Goal: Task Accomplishment & Management: Complete application form

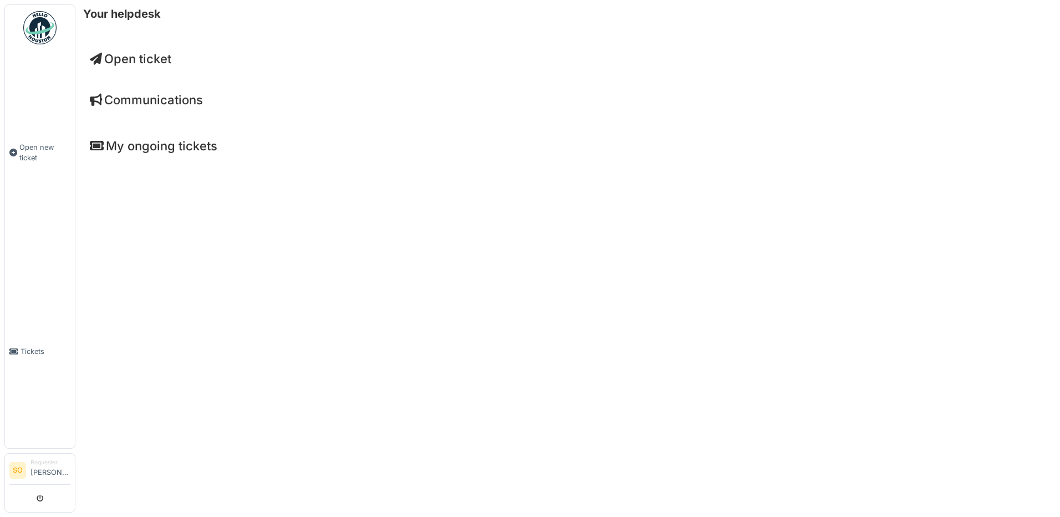
click at [134, 62] on span "Open ticket" at bounding box center [130, 59] width 81 height 14
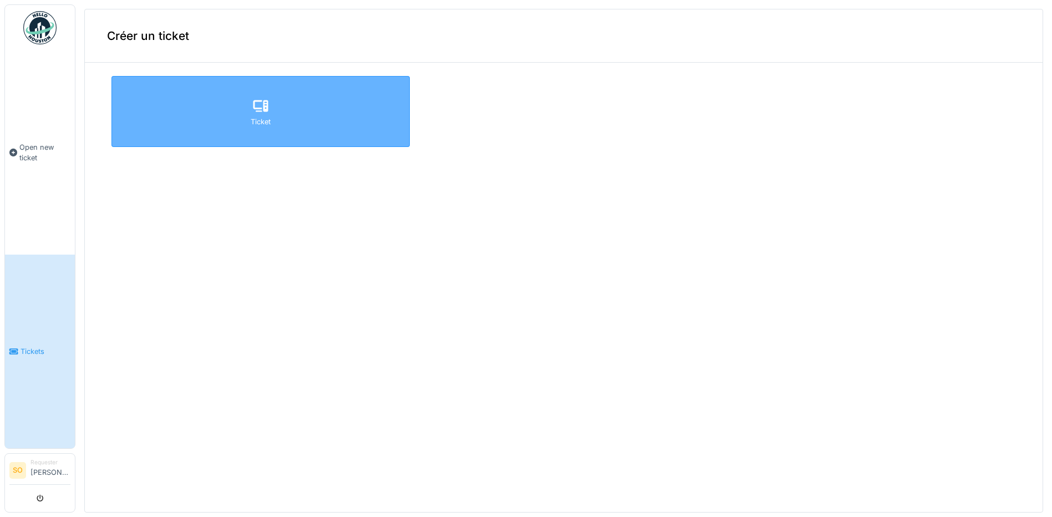
click at [256, 108] on icon at bounding box center [260, 106] width 15 height 12
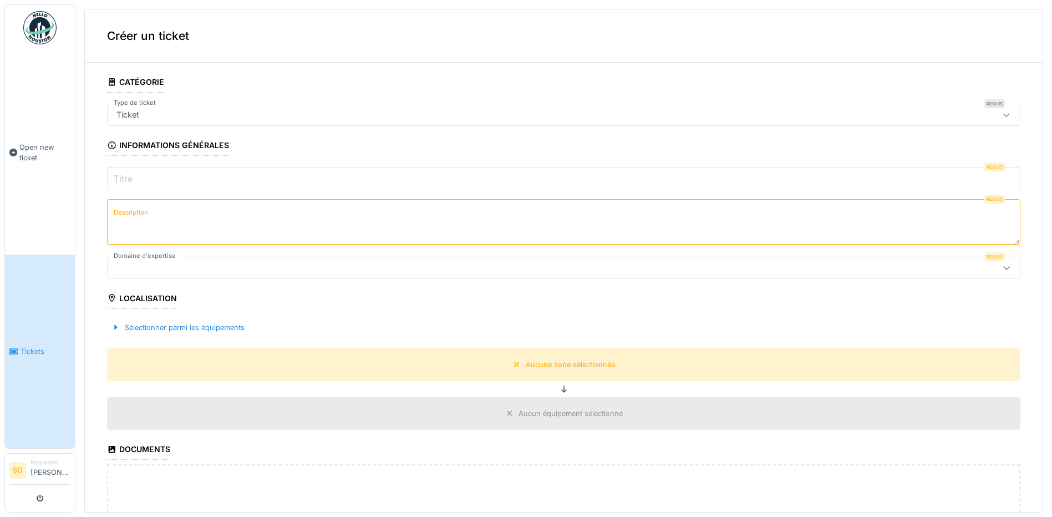
click at [1002, 116] on icon at bounding box center [1006, 114] width 9 height 7
type input "**********"
click at [138, 208] on label "Description" at bounding box center [130, 213] width 39 height 14
click at [138, 208] on textarea "Description" at bounding box center [563, 221] width 913 height 45
click at [1002, 116] on icon at bounding box center [1006, 114] width 9 height 7
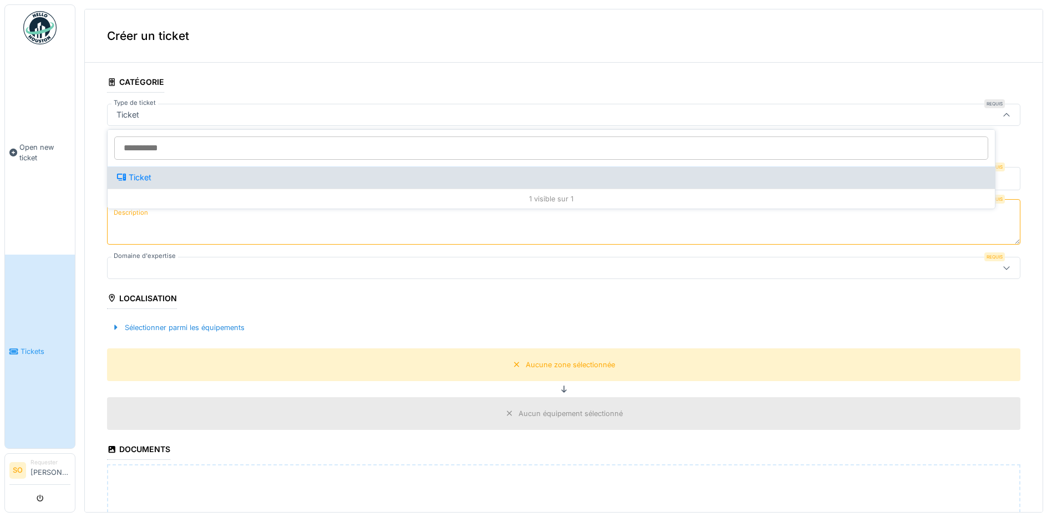
click at [118, 173] on icon at bounding box center [121, 177] width 10 height 8
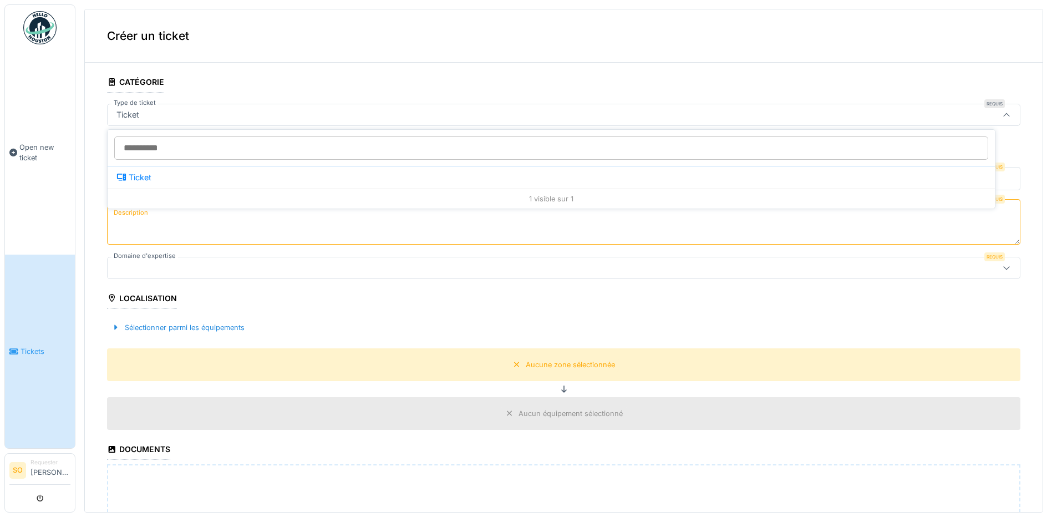
click at [128, 221] on textarea "Description" at bounding box center [563, 221] width 913 height 45
click at [124, 174] on label "Titre" at bounding box center [122, 178] width 23 height 13
click at [124, 174] on input "Titre" at bounding box center [563, 178] width 913 height 23
click at [23, 147] on span "Open new ticket" at bounding box center [44, 152] width 51 height 21
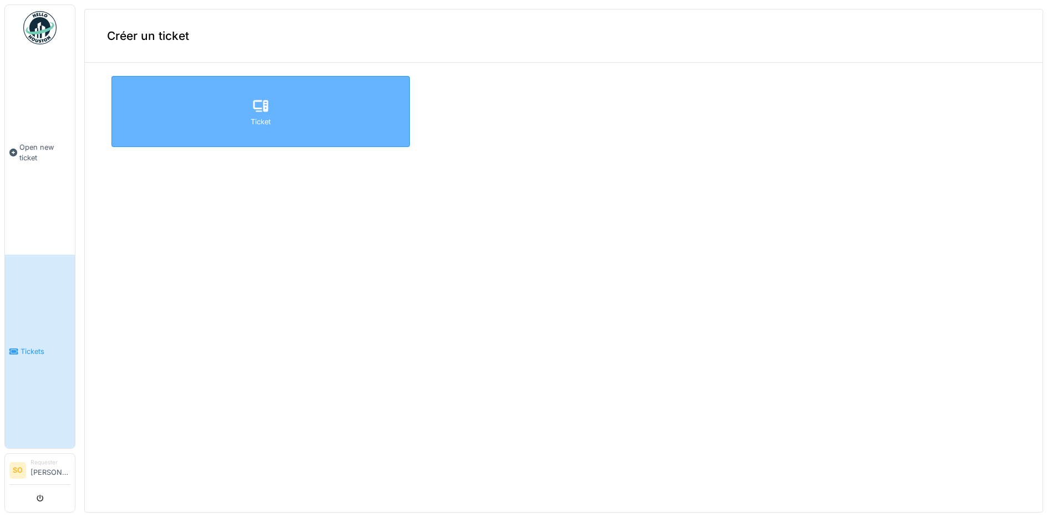
click at [254, 108] on icon at bounding box center [260, 106] width 15 height 12
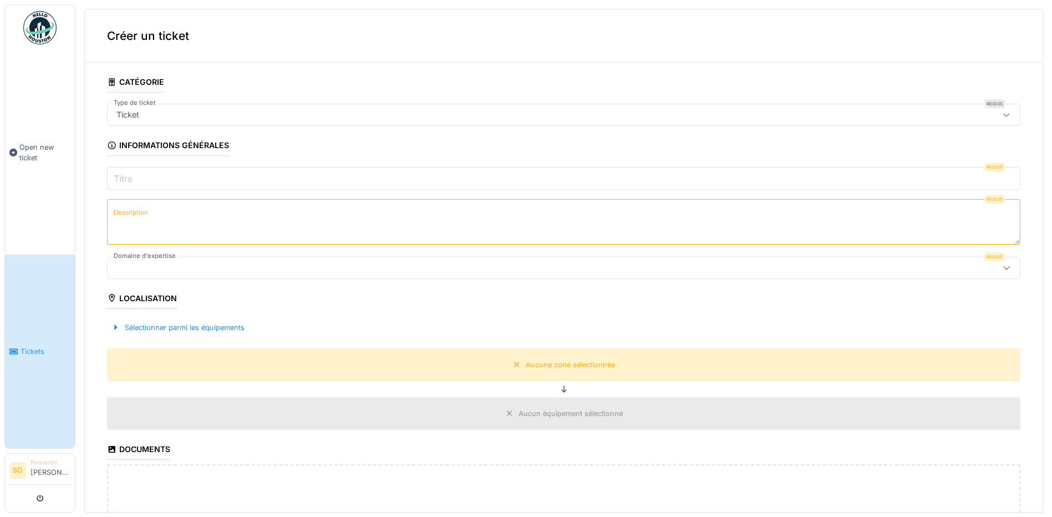
click at [123, 174] on label "Titre" at bounding box center [122, 178] width 23 height 13
click at [123, 174] on input "Titre" at bounding box center [563, 178] width 913 height 23
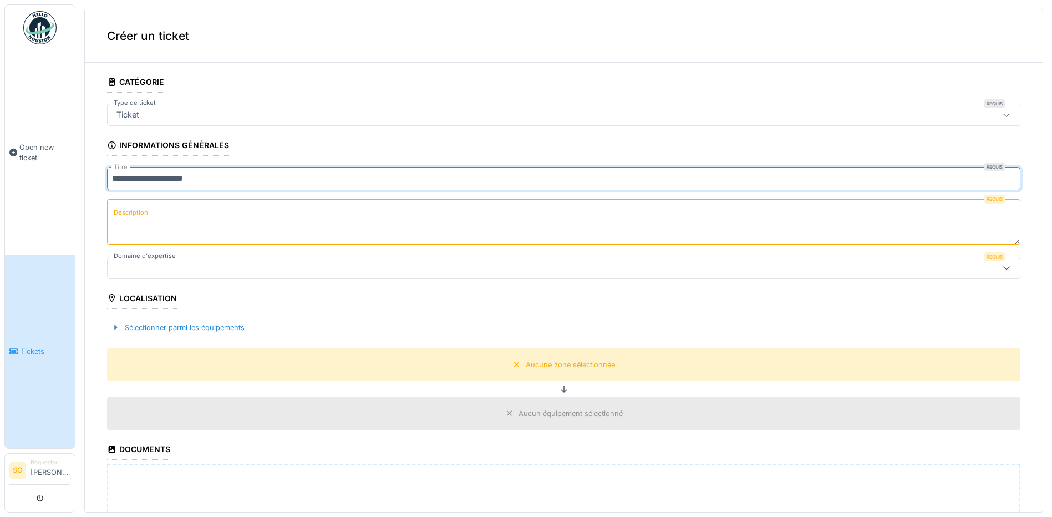
type input "**********"
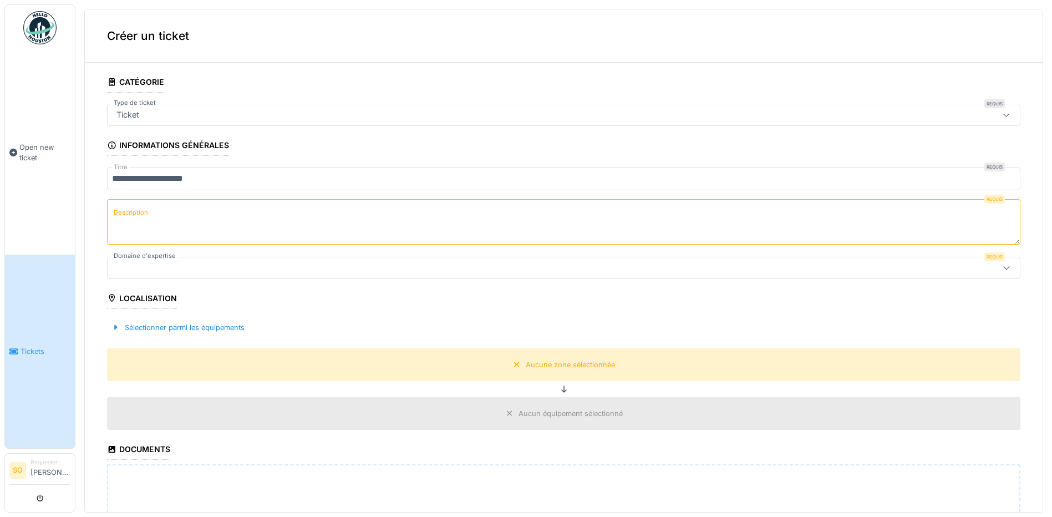
click at [123, 214] on label "Description" at bounding box center [130, 213] width 39 height 14
click at [123, 214] on textarea "Description" at bounding box center [563, 221] width 913 height 45
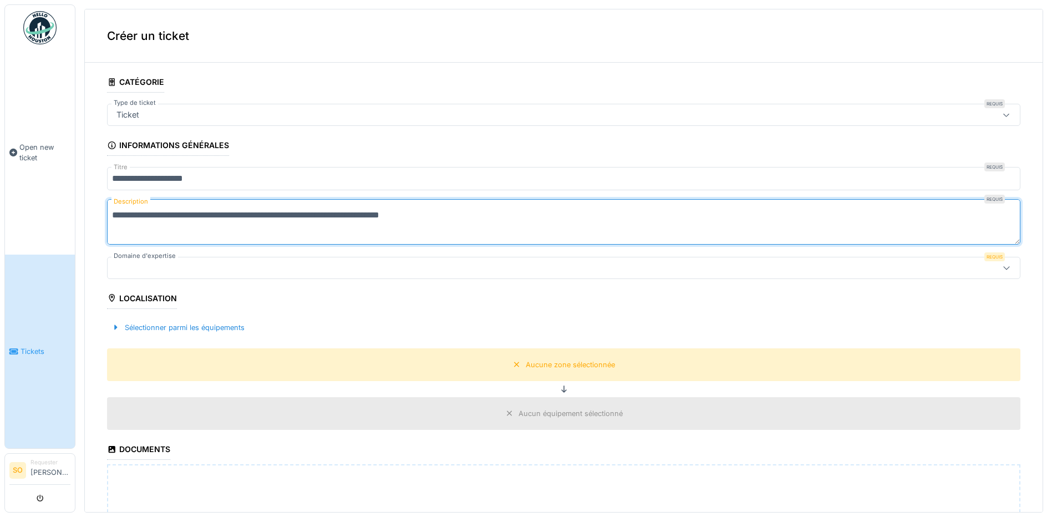
click at [202, 213] on textarea "**********" at bounding box center [563, 221] width 913 height 45
click at [202, 217] on textarea "**********" at bounding box center [563, 221] width 913 height 45
type textarea "**********"
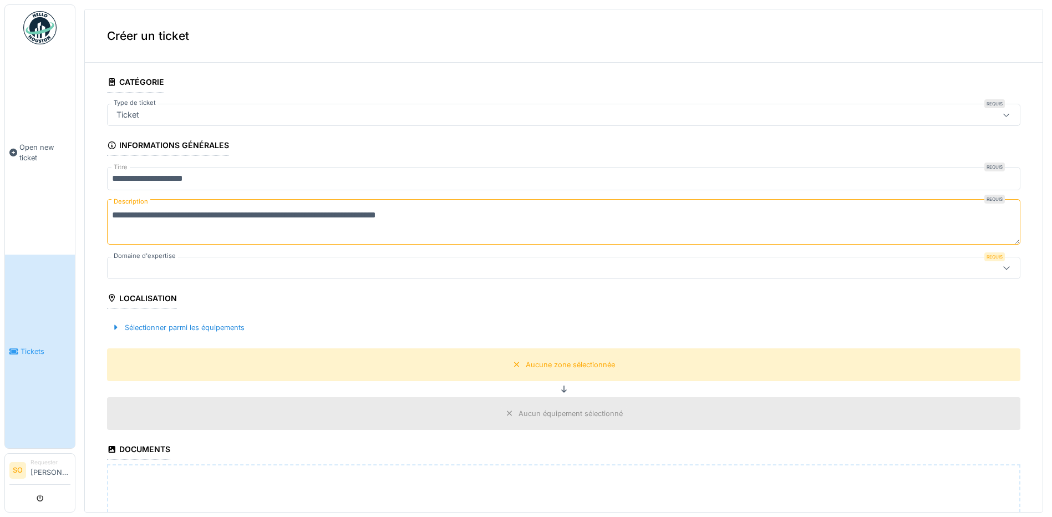
click at [1002, 268] on icon at bounding box center [1006, 267] width 9 height 7
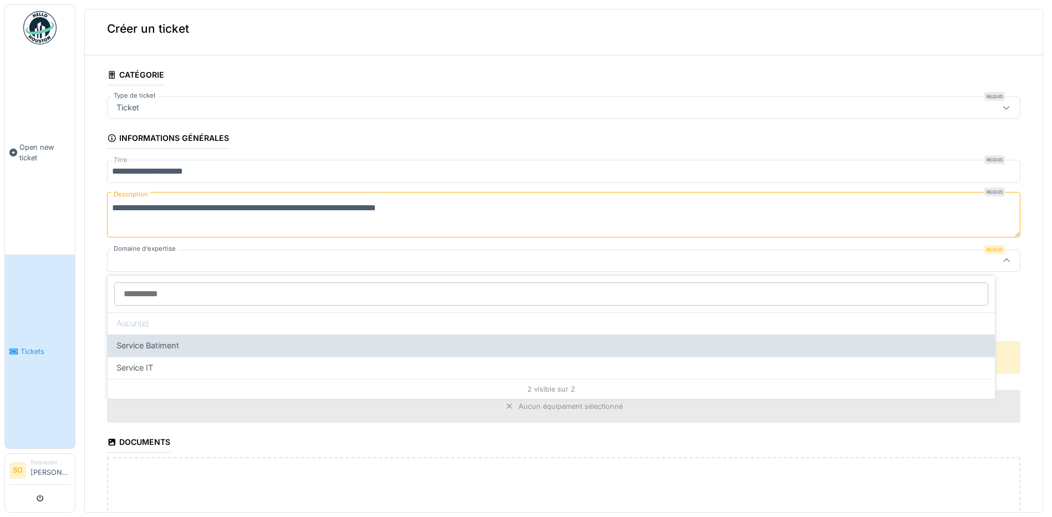
click at [162, 344] on span "Service Batiment" at bounding box center [147, 345] width 63 height 12
type input "***"
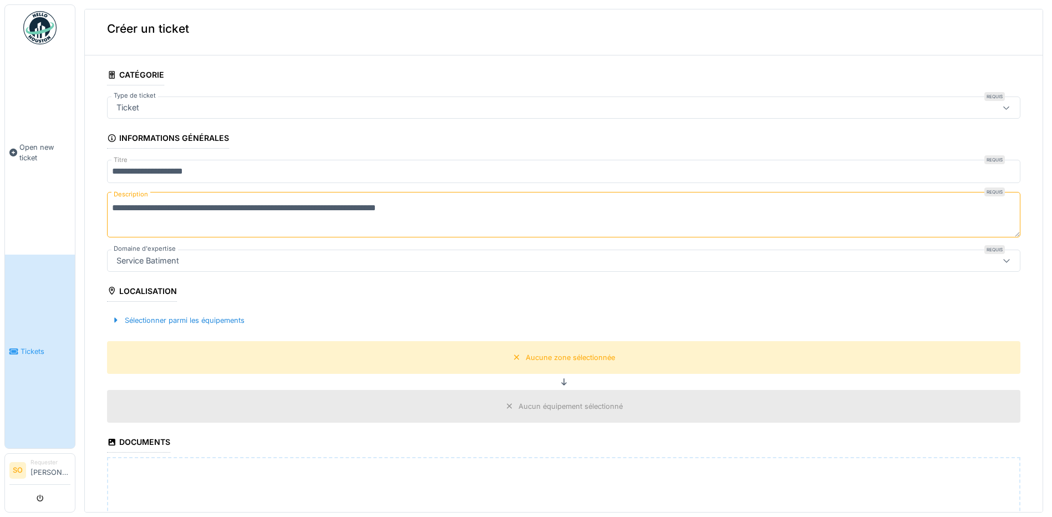
click at [129, 290] on div "Localisation" at bounding box center [142, 292] width 70 height 19
click at [110, 287] on icon at bounding box center [112, 291] width 6 height 8
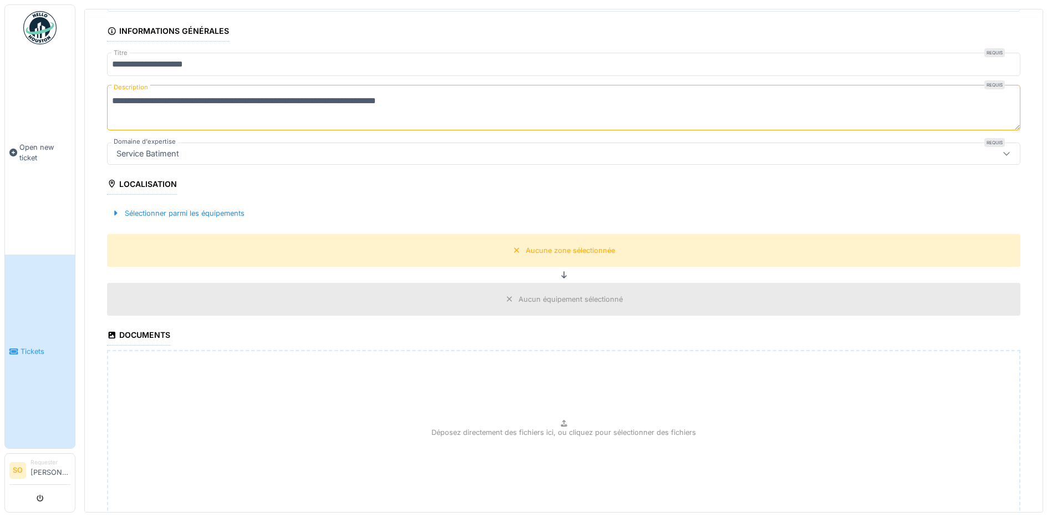
scroll to position [118, 0]
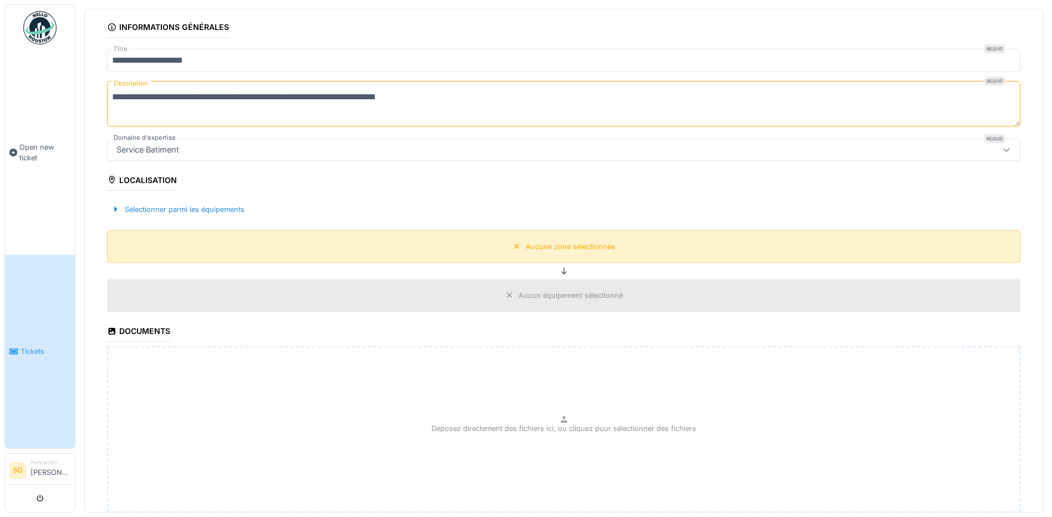
click at [558, 242] on div "Aucune zone sélectionnée" at bounding box center [570, 246] width 89 height 11
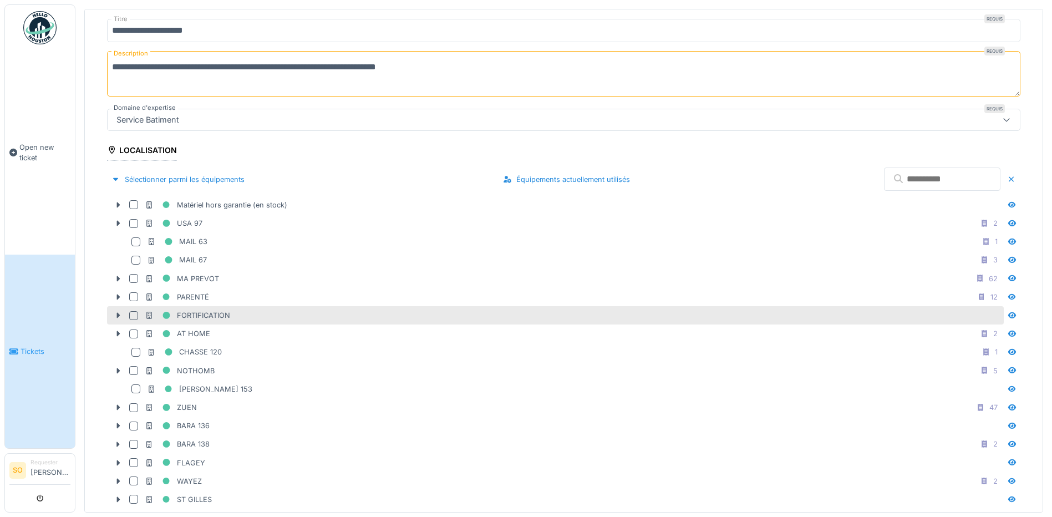
scroll to position [174, 0]
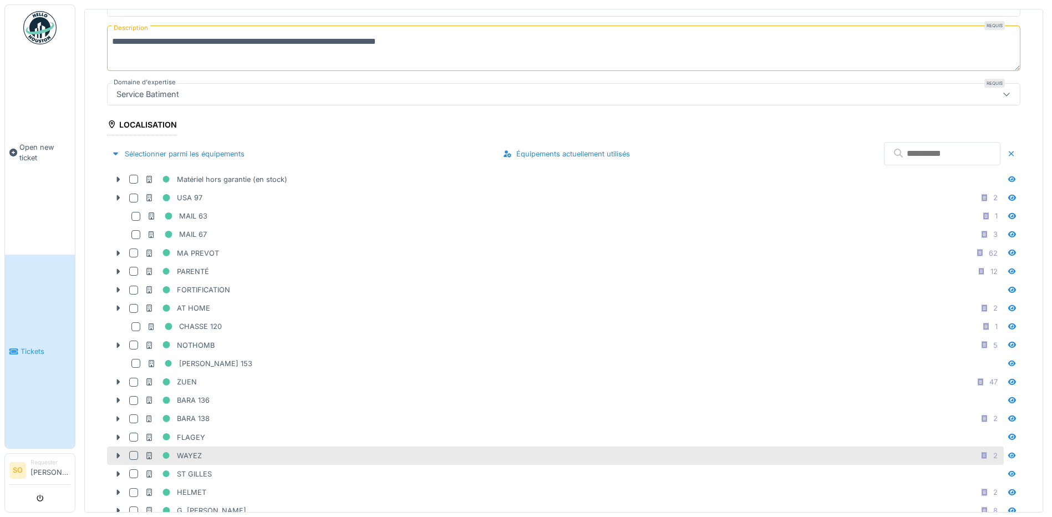
click at [135, 453] on div at bounding box center [133, 455] width 9 height 9
click at [893, 149] on icon at bounding box center [898, 153] width 11 height 9
click at [894, 152] on icon at bounding box center [898, 153] width 9 height 9
click at [534, 154] on div "Équipements actuellement utilisés" at bounding box center [566, 153] width 136 height 15
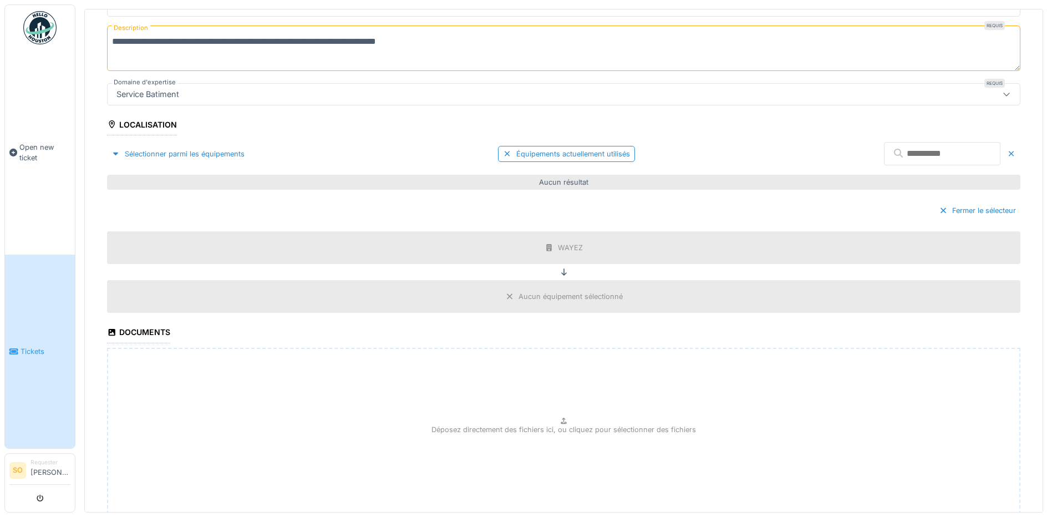
click at [526, 296] on div "Aucun équipement sélectionné" at bounding box center [570, 296] width 104 height 11
click at [152, 369] on div "Déposez directement des fichiers ici, ou cliquez pour sélectionner des fichiers" at bounding box center [563, 431] width 913 height 166
type input "**********"
click at [110, 330] on icon at bounding box center [112, 332] width 7 height 7
click at [136, 331] on div "Documents" at bounding box center [138, 333] width 63 height 19
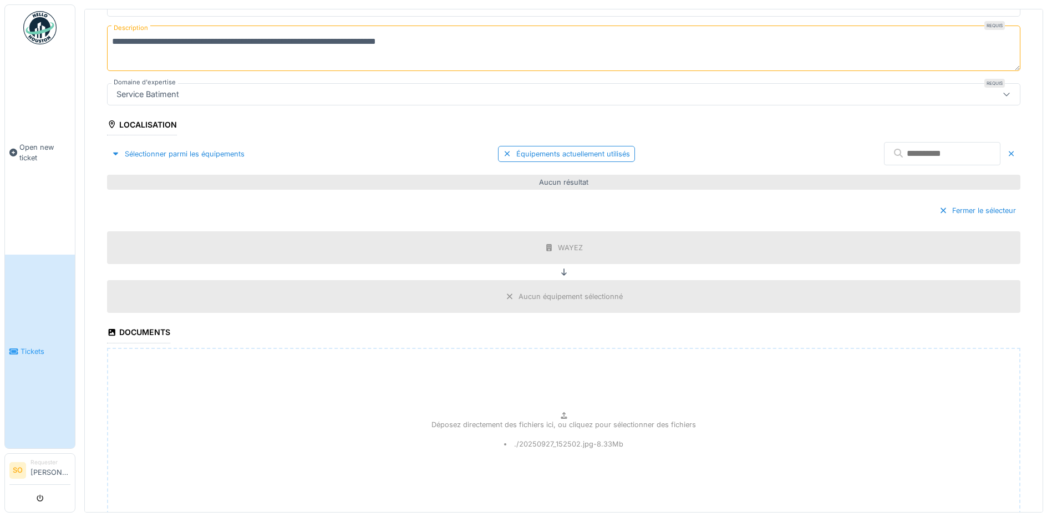
click at [136, 331] on div "Documents" at bounding box center [138, 333] width 63 height 19
click at [181, 389] on div "Déposez directement des fichiers ici, ou cliquez pour sélectionner des fichiers…" at bounding box center [563, 431] width 913 height 166
type input "**********"
click at [131, 330] on div "Documents" at bounding box center [138, 333] width 63 height 19
click at [111, 330] on icon at bounding box center [112, 332] width 7 height 7
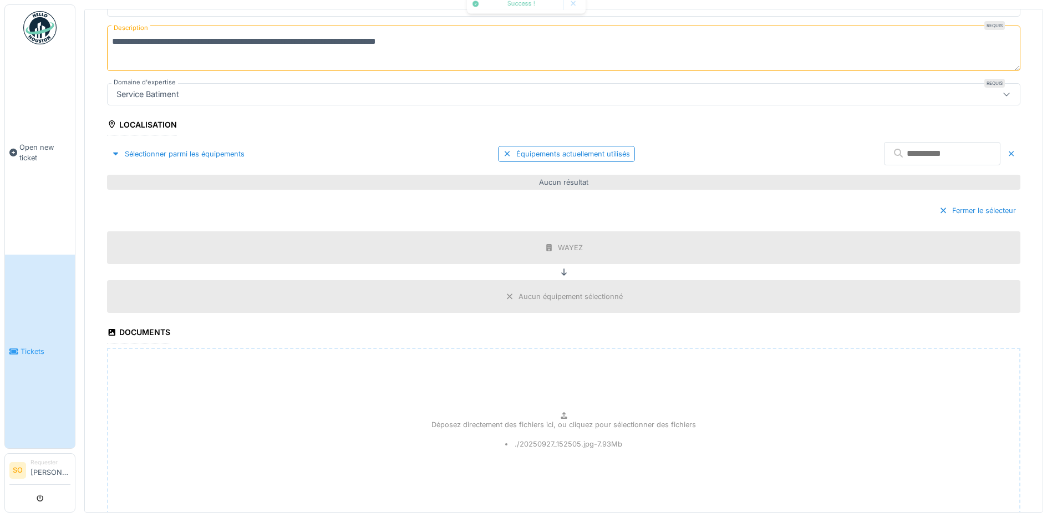
click at [111, 330] on icon at bounding box center [112, 332] width 7 height 7
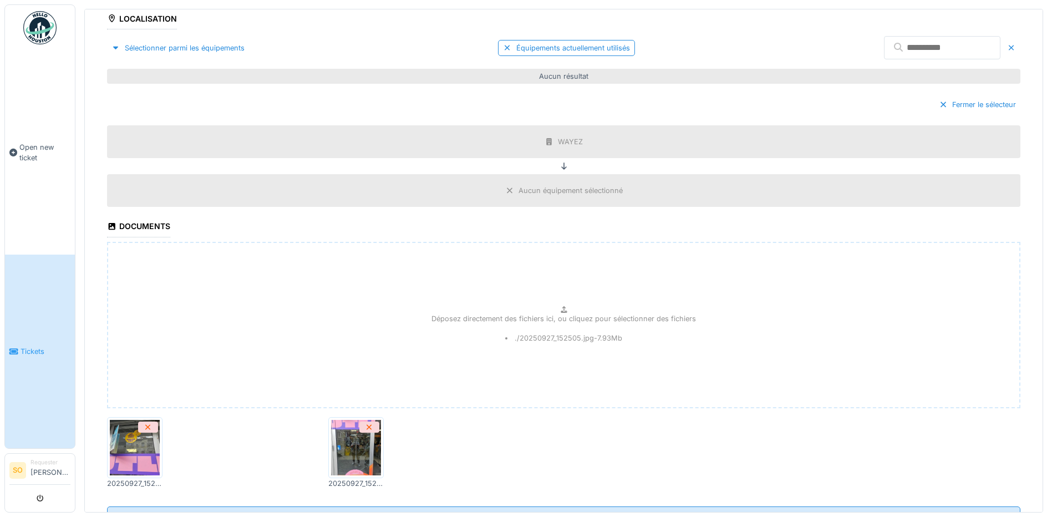
scroll to position [217, 0]
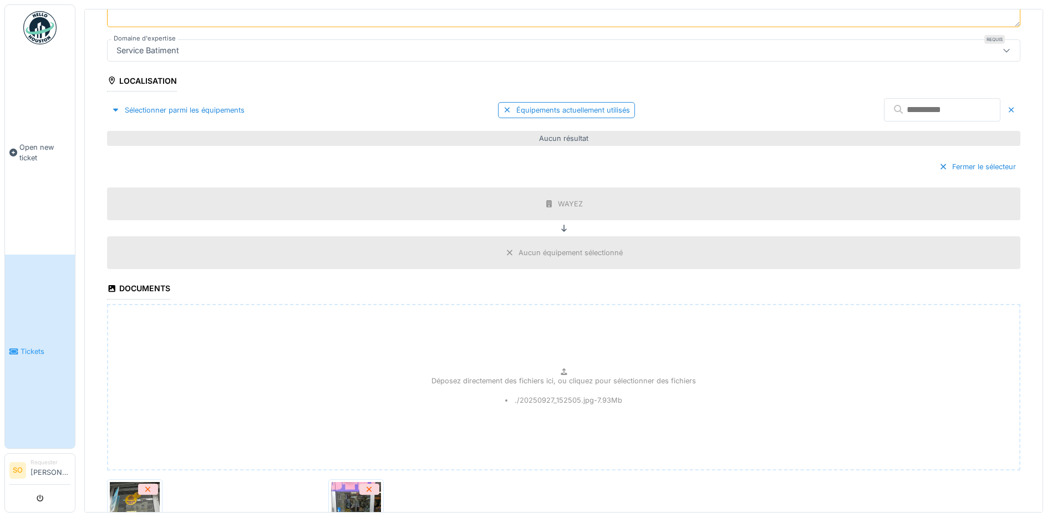
click at [116, 285] on icon at bounding box center [112, 288] width 10 height 8
click at [112, 286] on icon at bounding box center [112, 288] width 7 height 7
drag, startPoint x: 112, startPoint y: 286, endPoint x: 137, endPoint y: 294, distance: 26.8
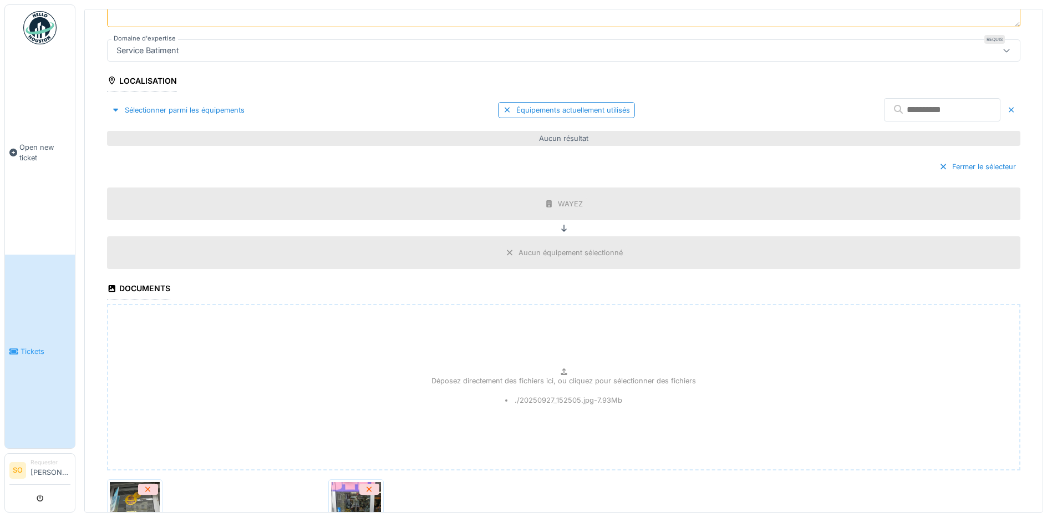
click at [112, 286] on icon at bounding box center [112, 288] width 7 height 7
click at [164, 337] on div "Déposez directement des fichiers ici, ou cliquez pour sélectionner des fichiers…" at bounding box center [563, 387] width 913 height 166
type input "**********"
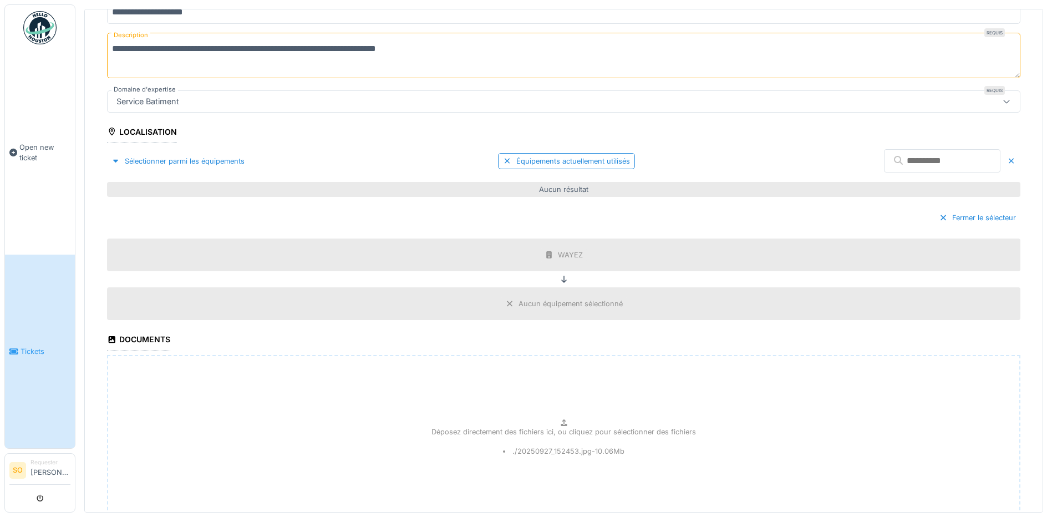
scroll to position [328, 0]
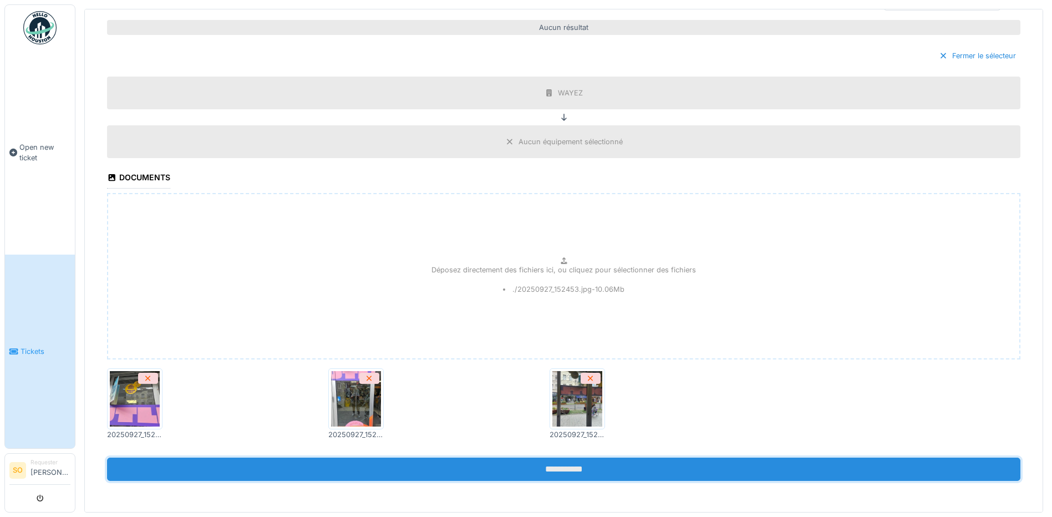
click at [555, 468] on input "**********" at bounding box center [563, 468] width 913 height 23
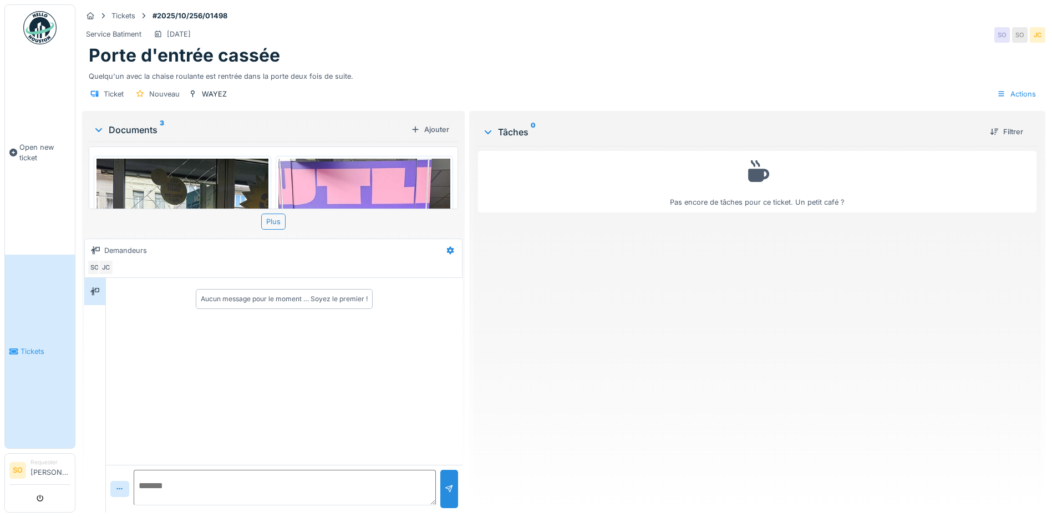
scroll to position [8, 0]
click at [149, 473] on textarea at bounding box center [285, 487] width 302 height 35
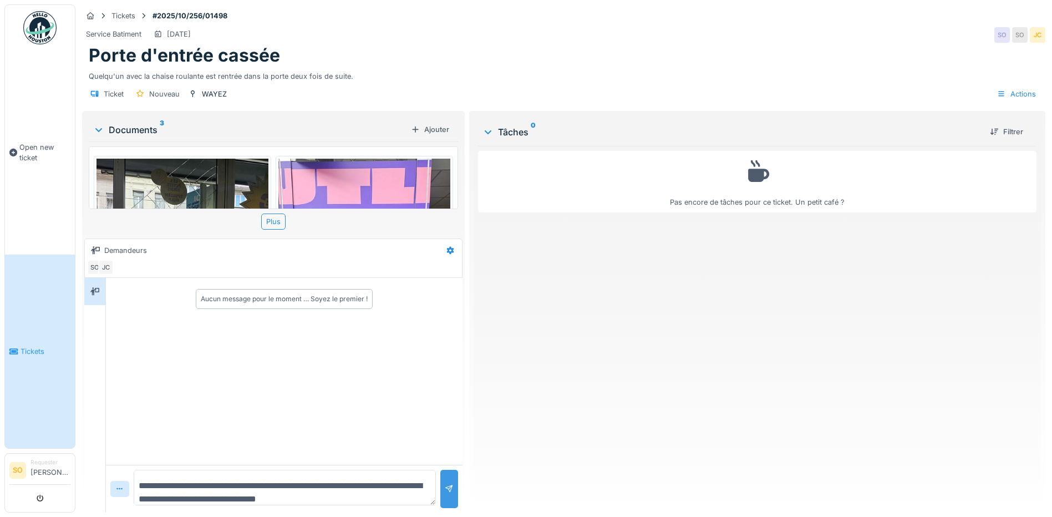
type textarea "**********"
click at [445, 483] on div at bounding box center [449, 488] width 9 height 11
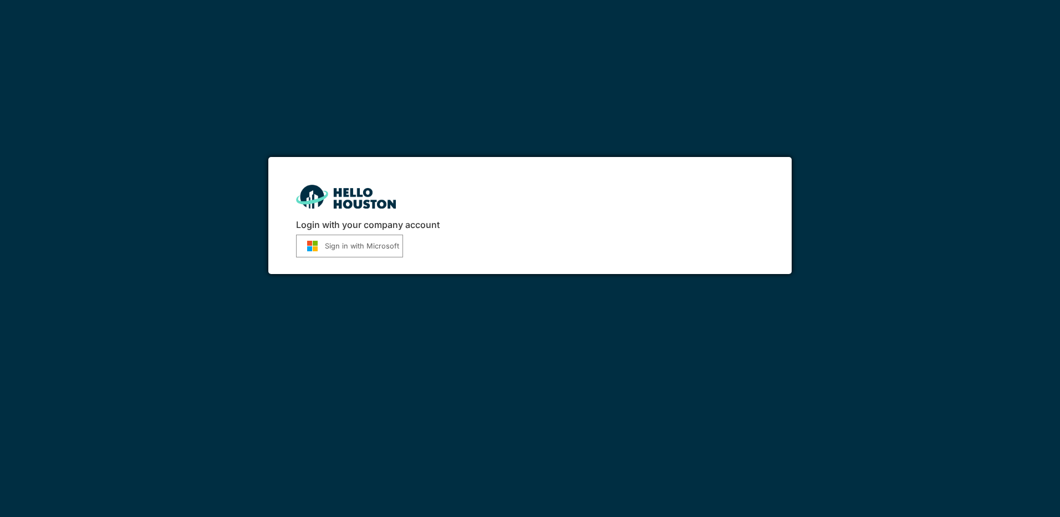
click at [323, 252] on img "submit" at bounding box center [312, 246] width 25 height 12
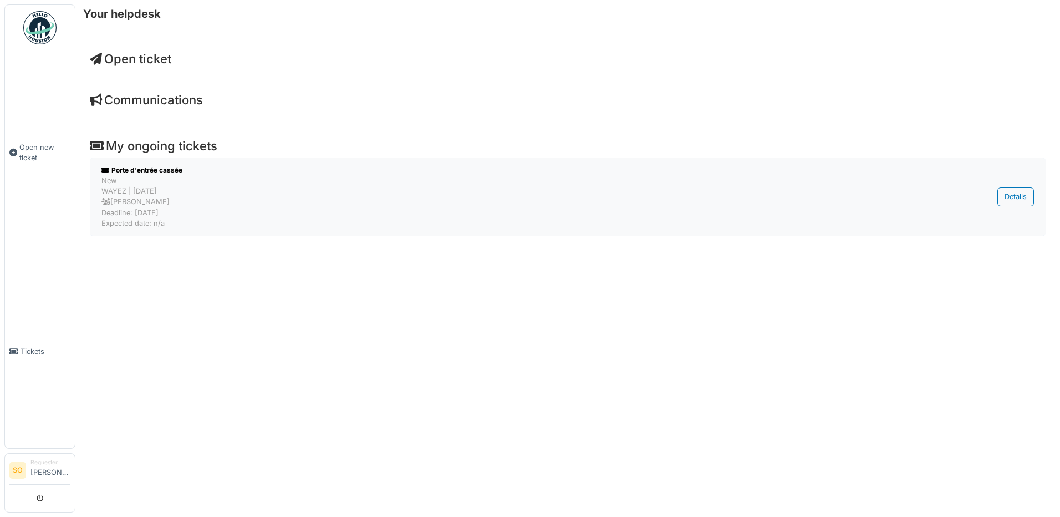
click at [139, 206] on div "New WAYEZ | [DATE] [PERSON_NAME] Deadline: [DATE] Expected date: n/a" at bounding box center [499, 201] width 797 height 53
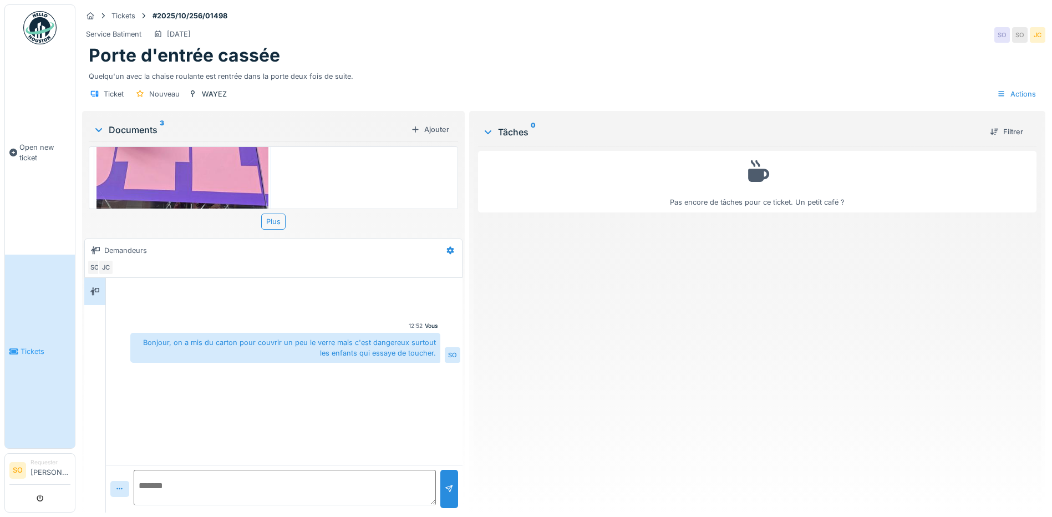
scroll to position [445, 0]
